Goal: Obtain resource: Download file/media

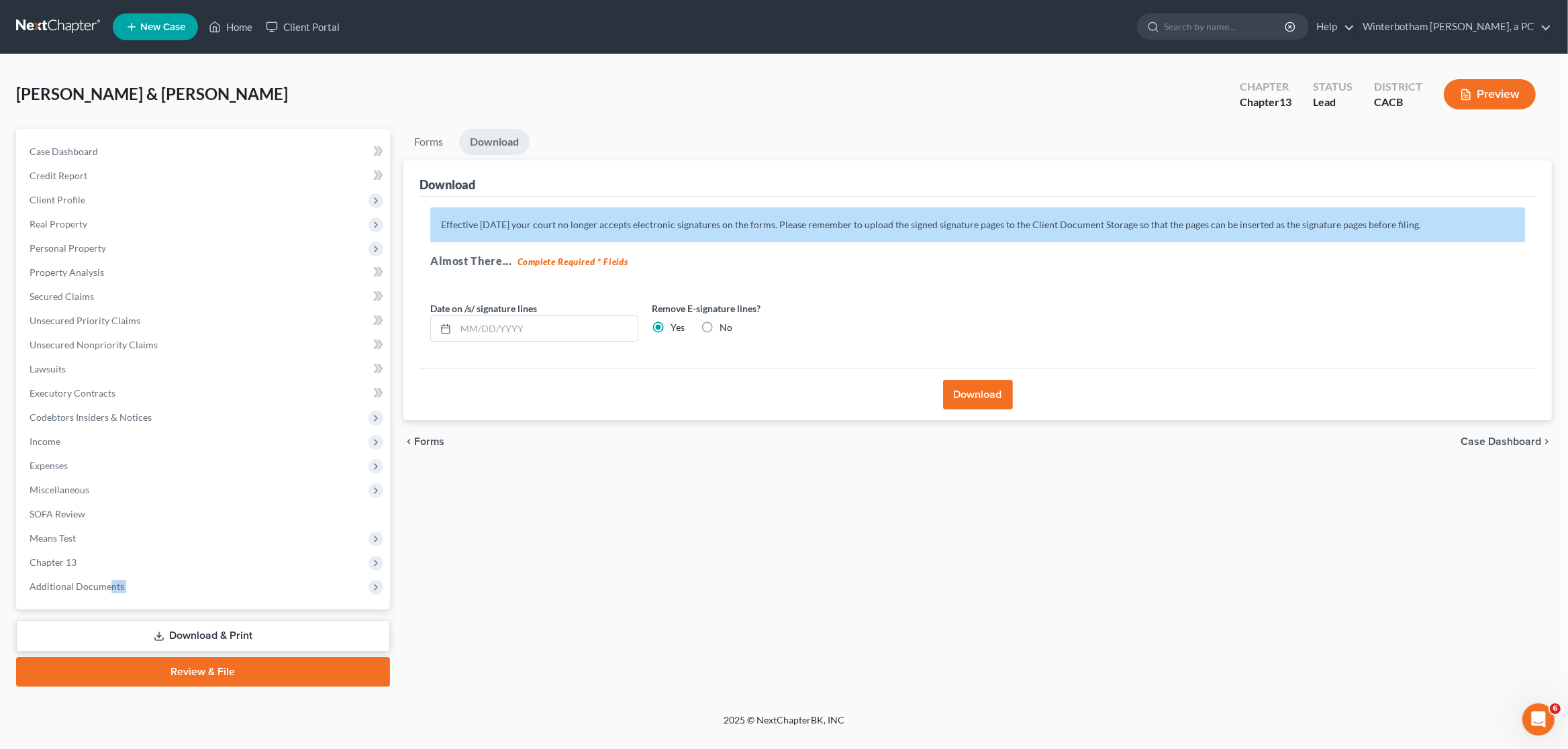
drag, startPoint x: 108, startPoint y: 587, endPoint x: 106, endPoint y: 600, distance: 13.2
click at [106, 600] on div "Case Dashboard Payments Invoices Payments Payments Credit Report Client Profile…" at bounding box center [203, 369] width 374 height 480
click at [171, 637] on link "Download & Print" at bounding box center [203, 635] width 374 height 31
click at [96, 560] on span "Chapter 13" at bounding box center [204, 562] width 371 height 25
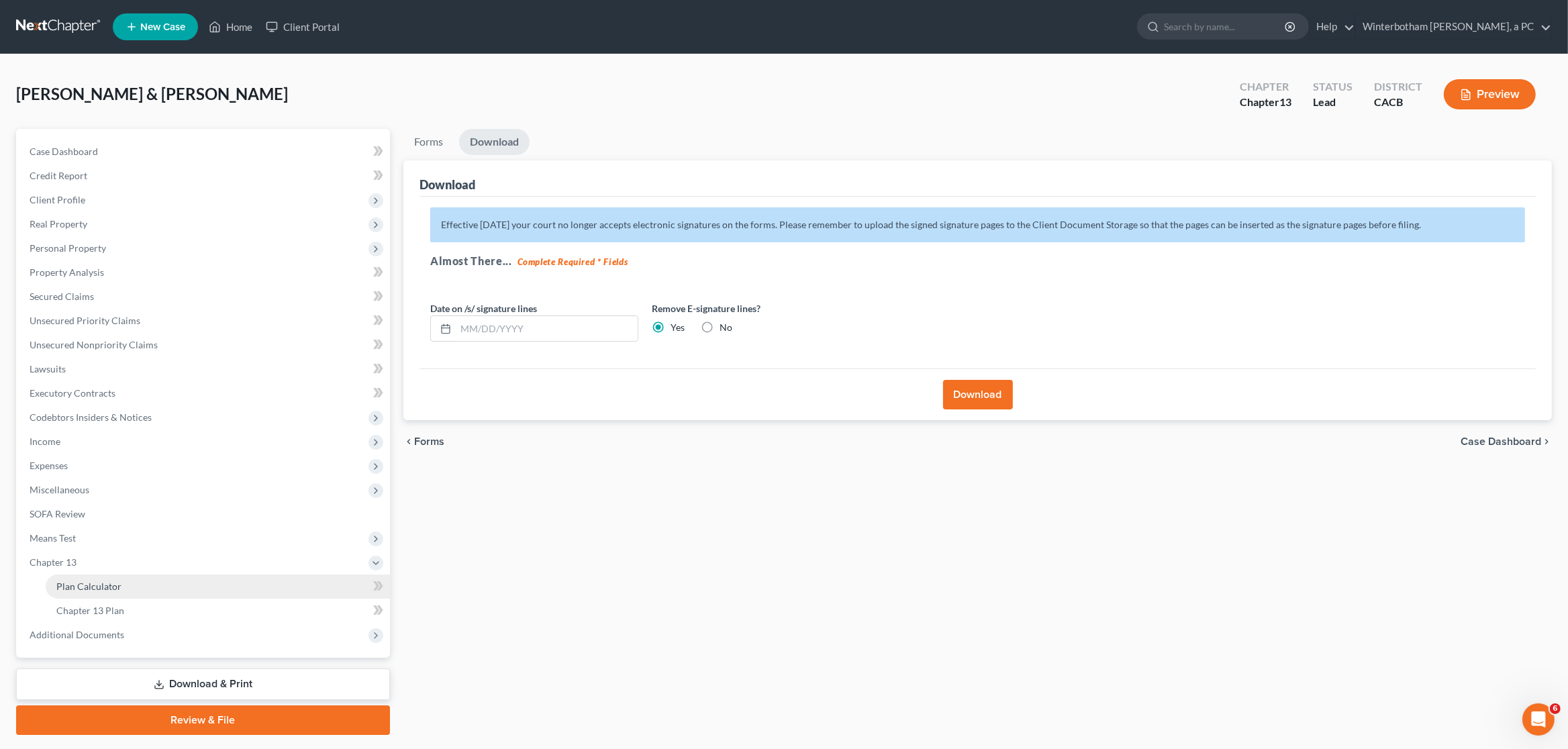
click at [96, 581] on span "Plan Calculator" at bounding box center [89, 586] width 65 height 11
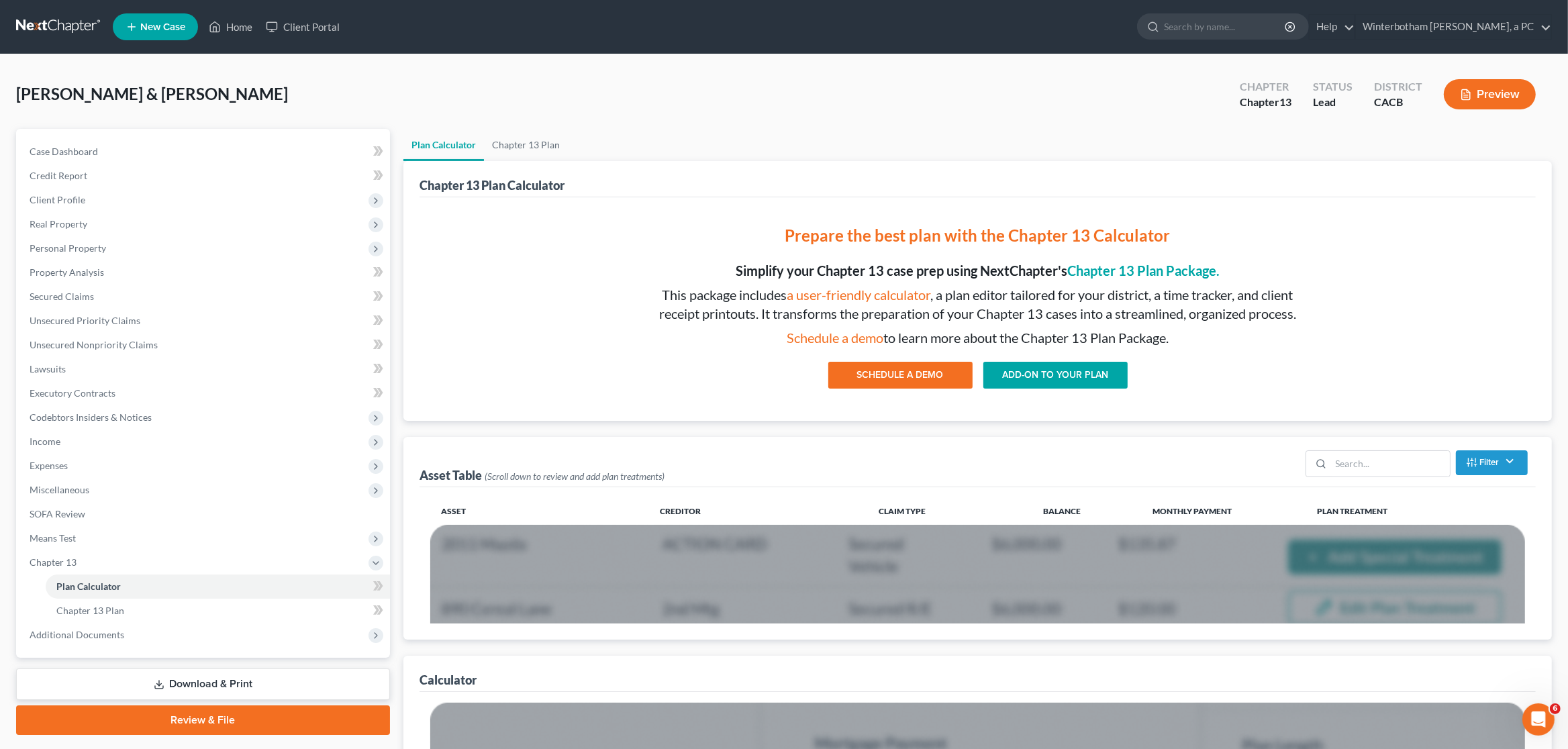
click at [207, 678] on link "Download & Print" at bounding box center [203, 684] width 374 height 31
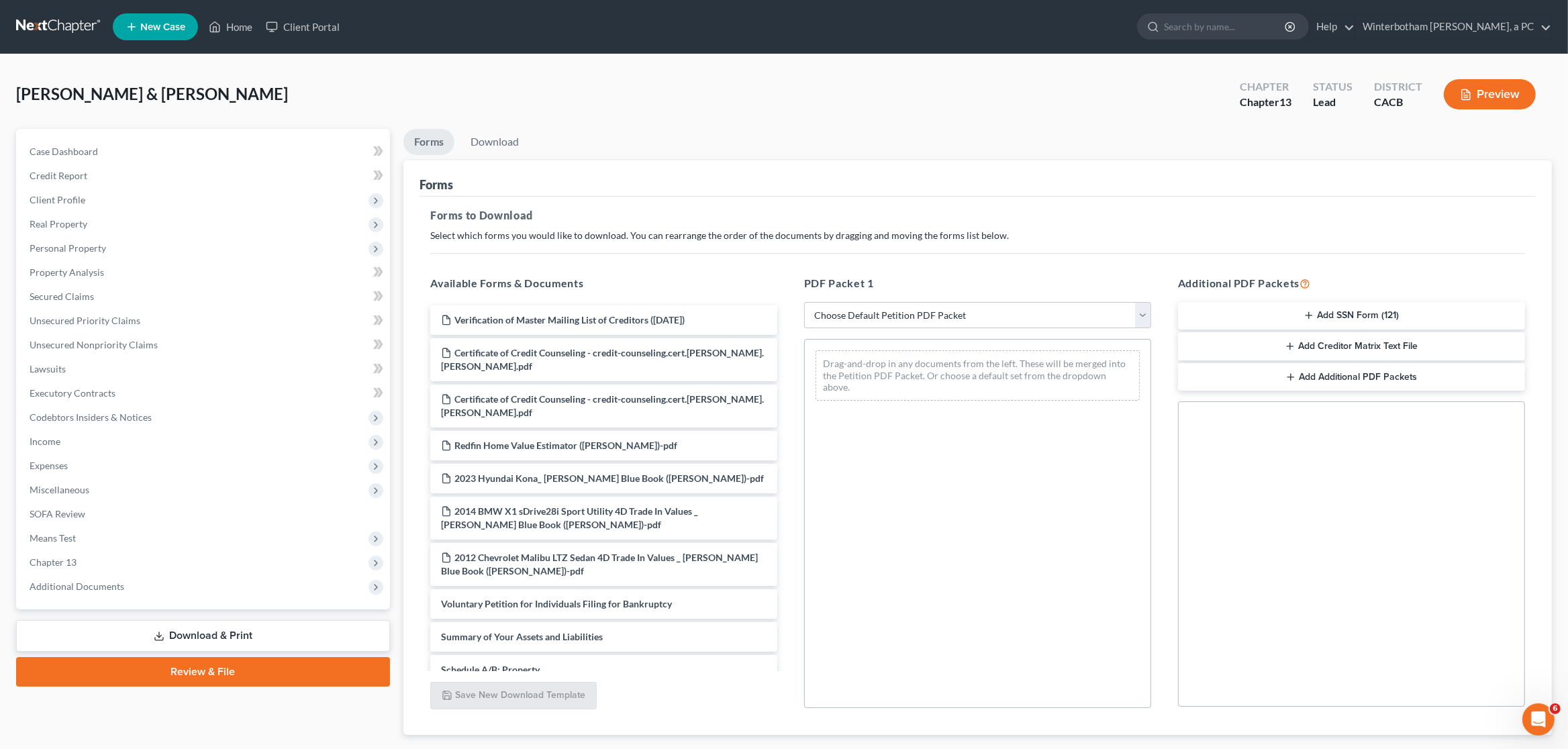
click at [1290, 347] on line "button" at bounding box center [1290, 346] width 0 height 6
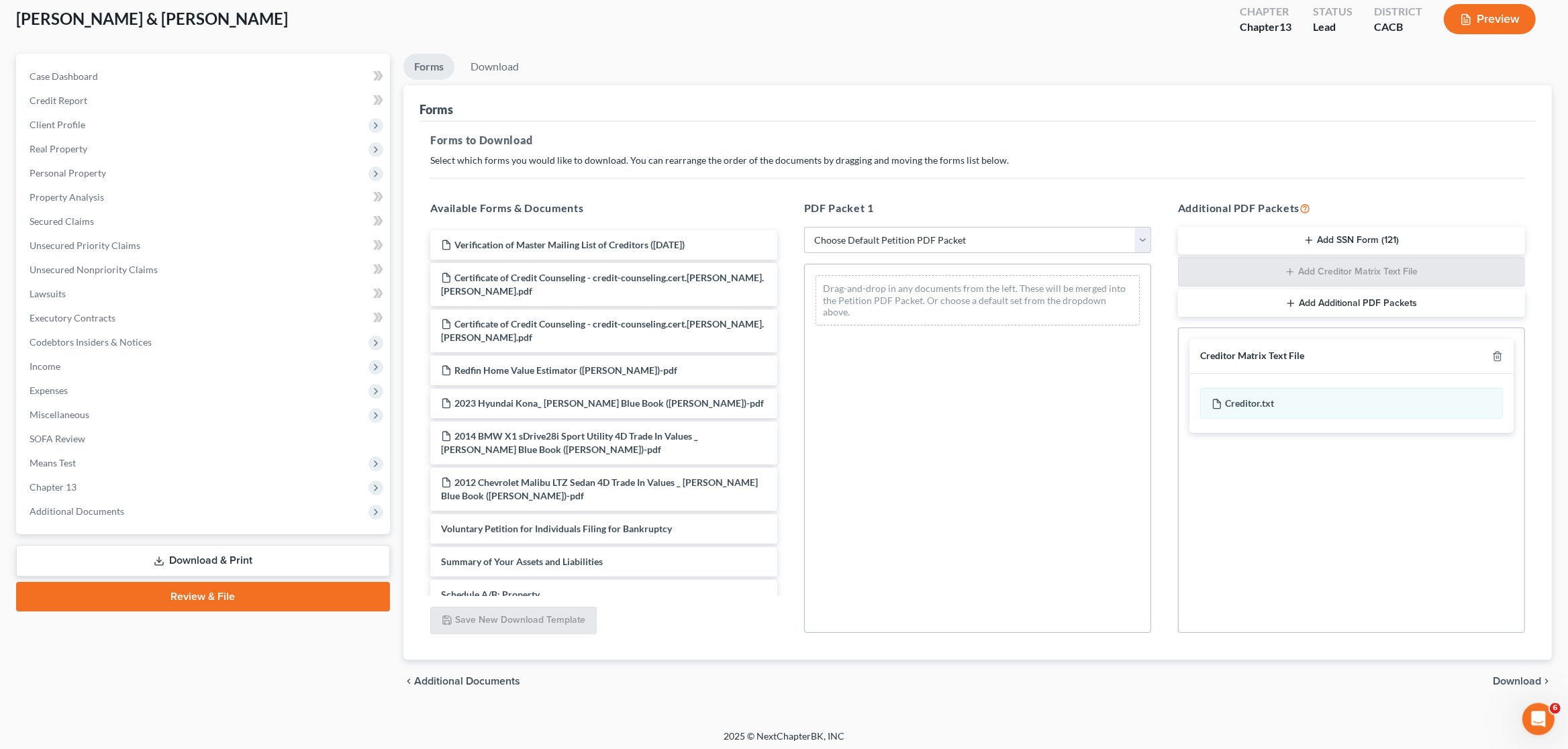
scroll to position [79, 0]
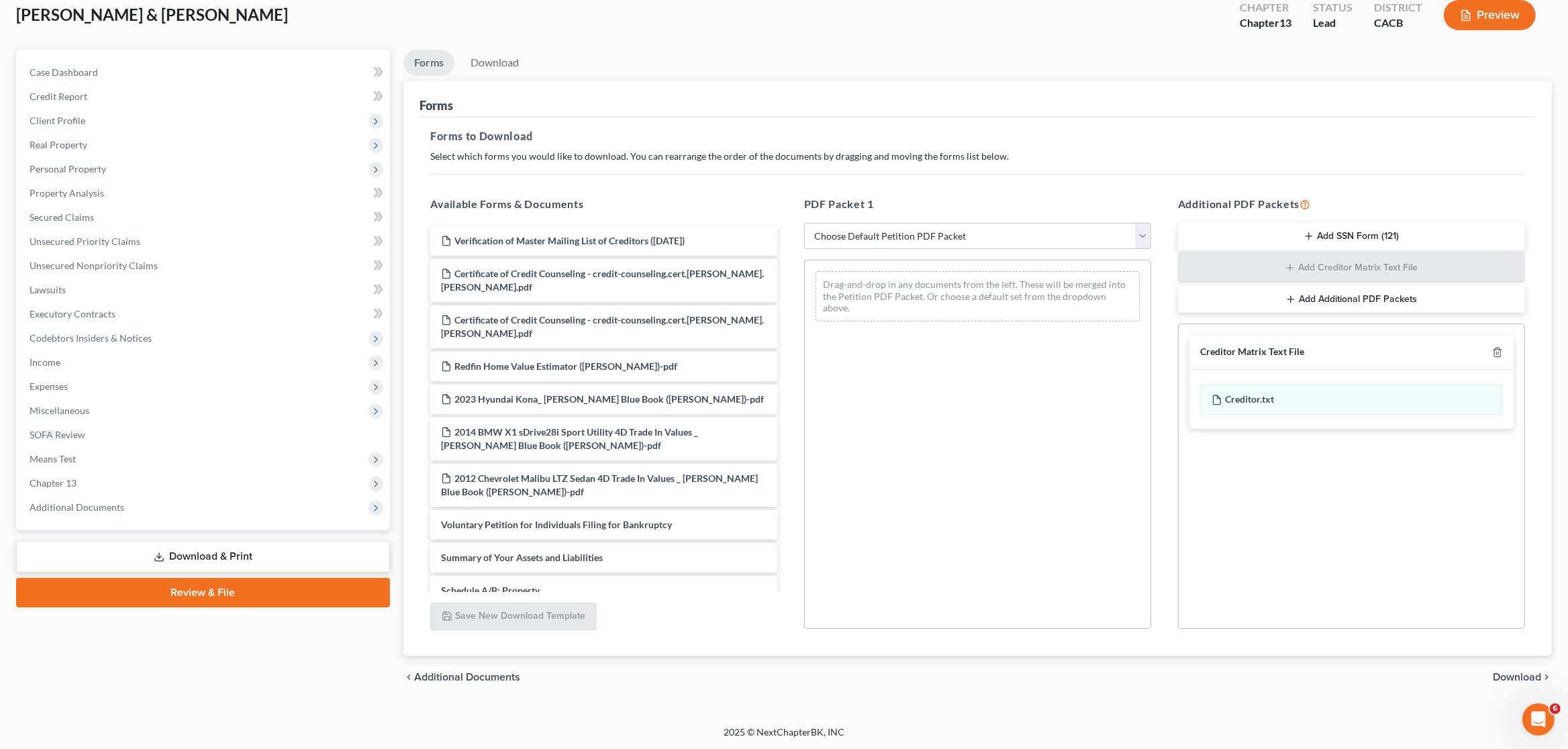
click at [1507, 677] on span "Download" at bounding box center [1516, 676] width 48 height 11
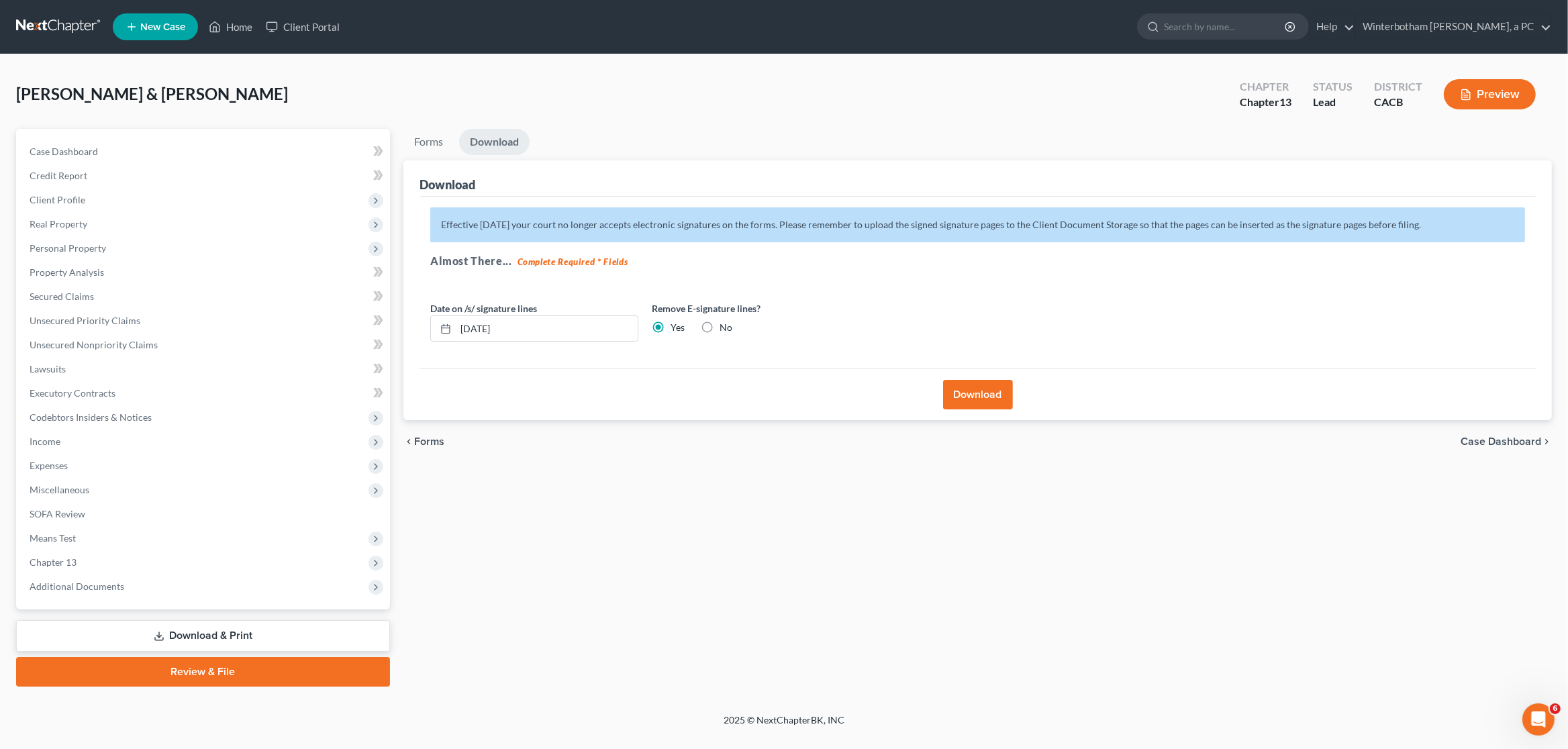
scroll to position [0, 0]
click at [956, 402] on button "Download" at bounding box center [978, 394] width 70 height 30
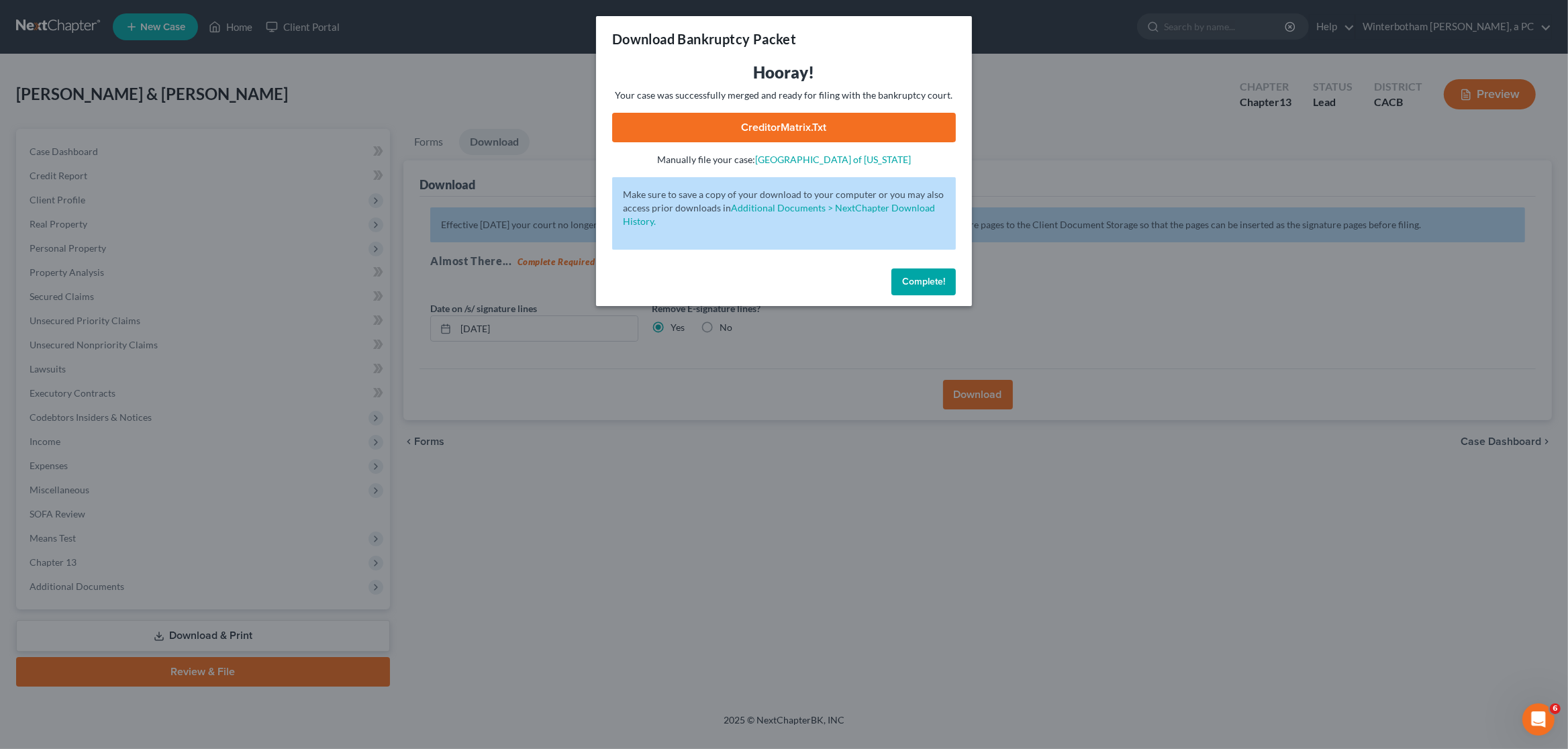
click at [789, 123] on link "CreditorMatrix.txt" at bounding box center [784, 127] width 343 height 30
